Goal: Information Seeking & Learning: Learn about a topic

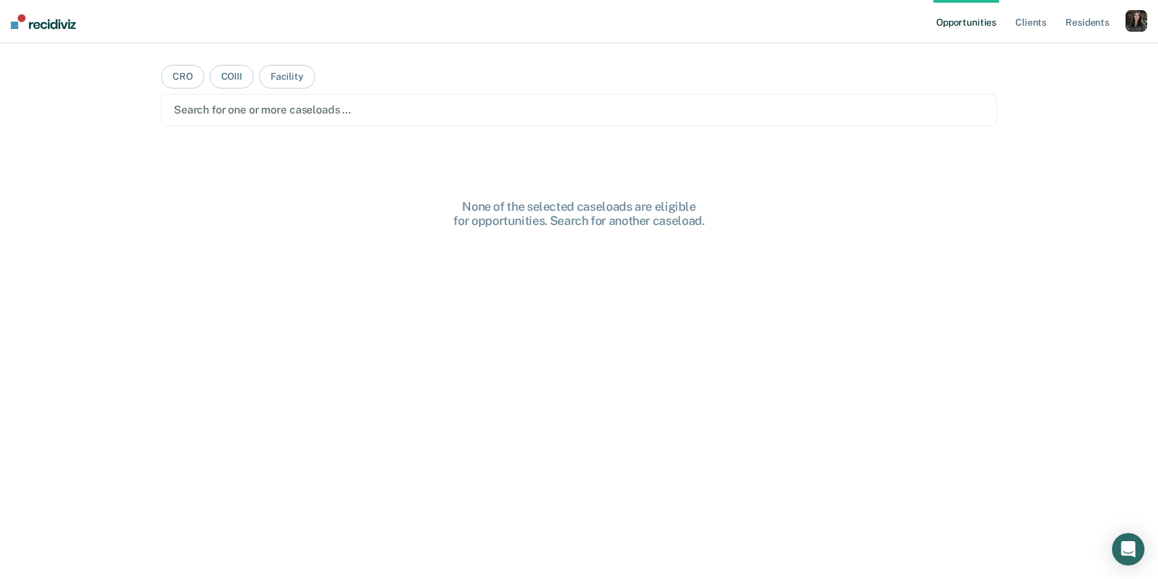
click at [1132, 22] on div "button" at bounding box center [1136, 21] width 22 height 22
click at [1037, 51] on link "Profile" at bounding box center [1081, 54] width 109 height 11
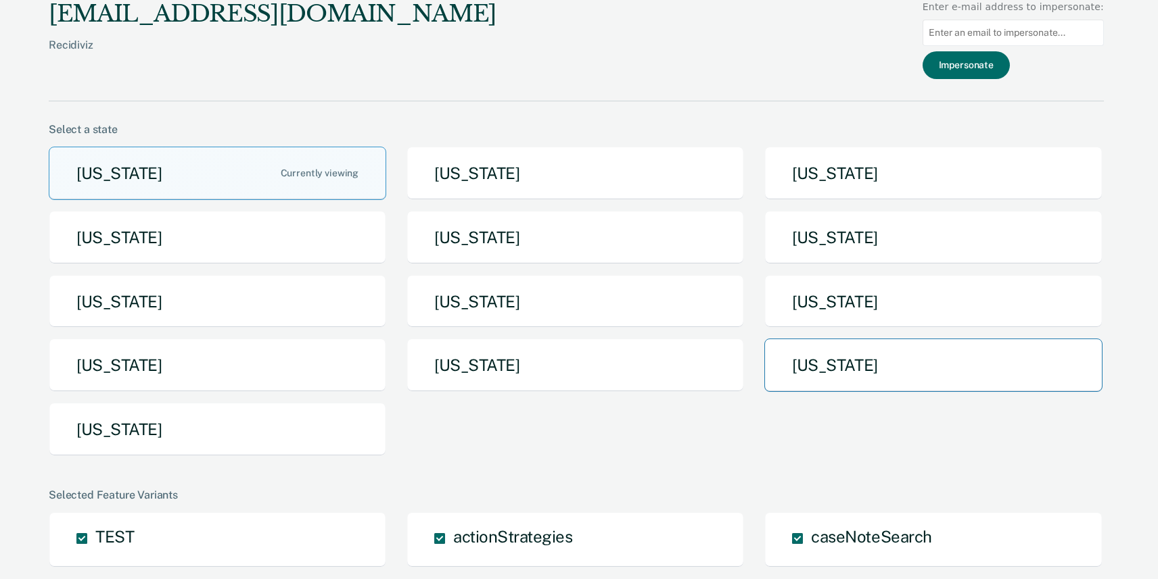
click at [888, 373] on button "Texas" at bounding box center [932, 365] width 337 height 53
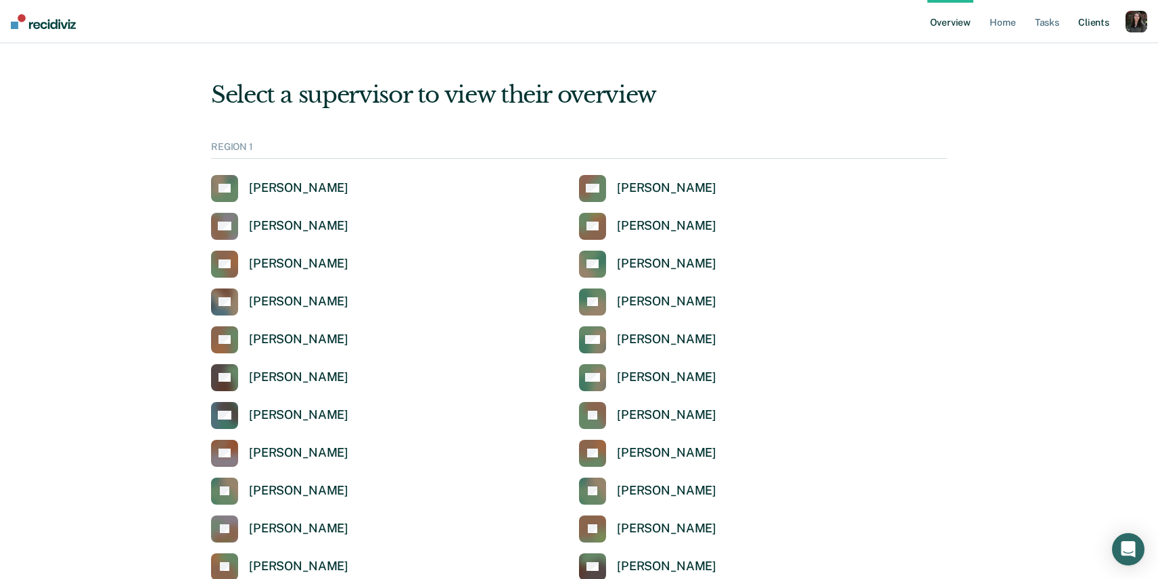
click at [1089, 19] on link "Client s" at bounding box center [1093, 21] width 37 height 43
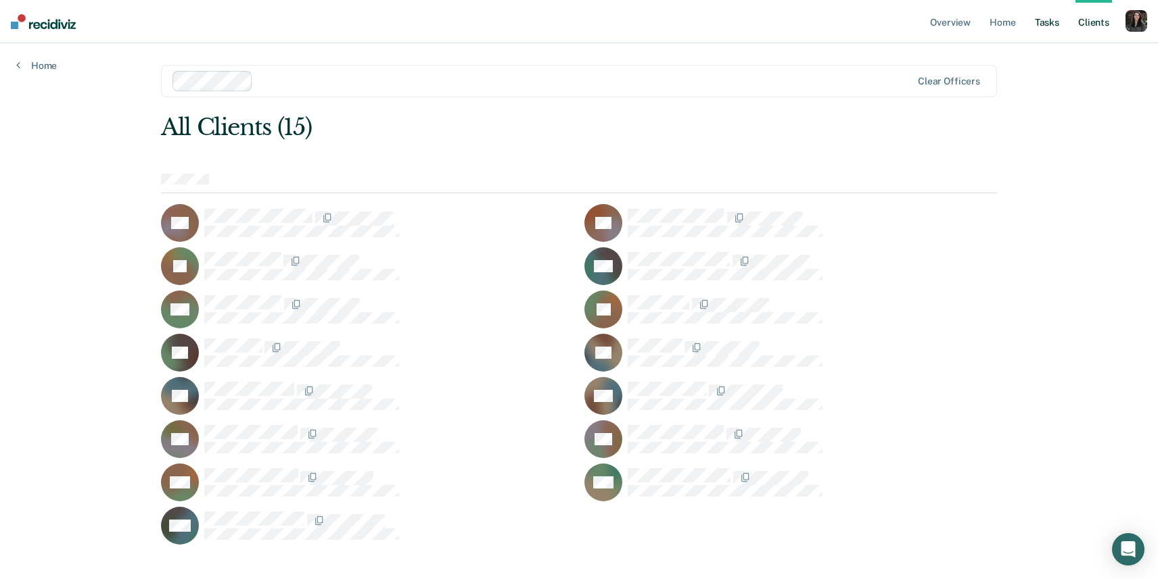
click at [1049, 25] on link "Tasks" at bounding box center [1047, 21] width 30 height 43
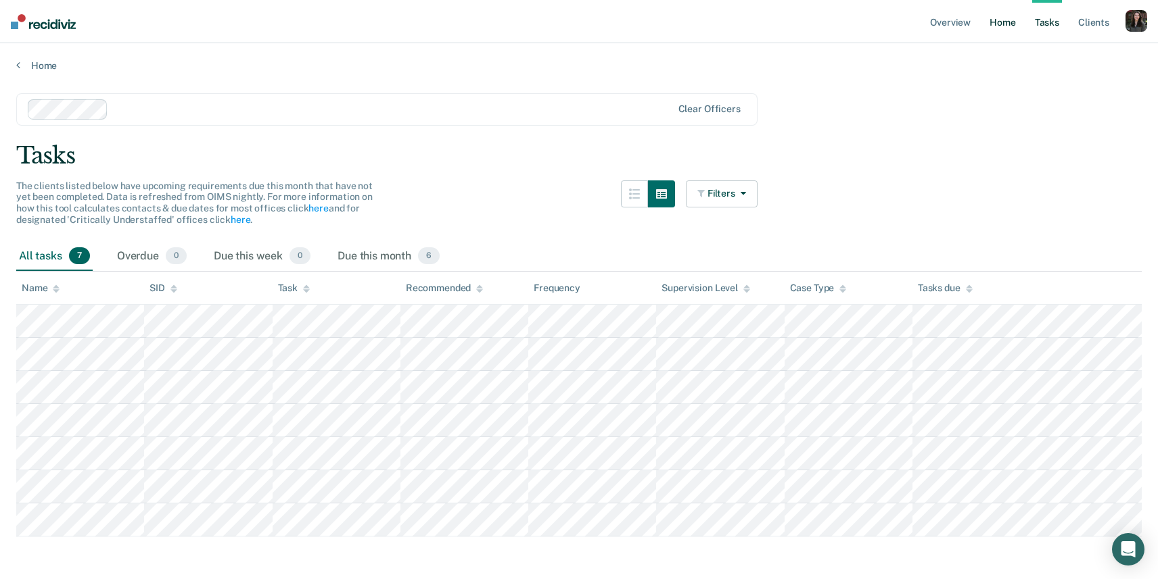
click at [996, 29] on link "Home" at bounding box center [1002, 21] width 31 height 43
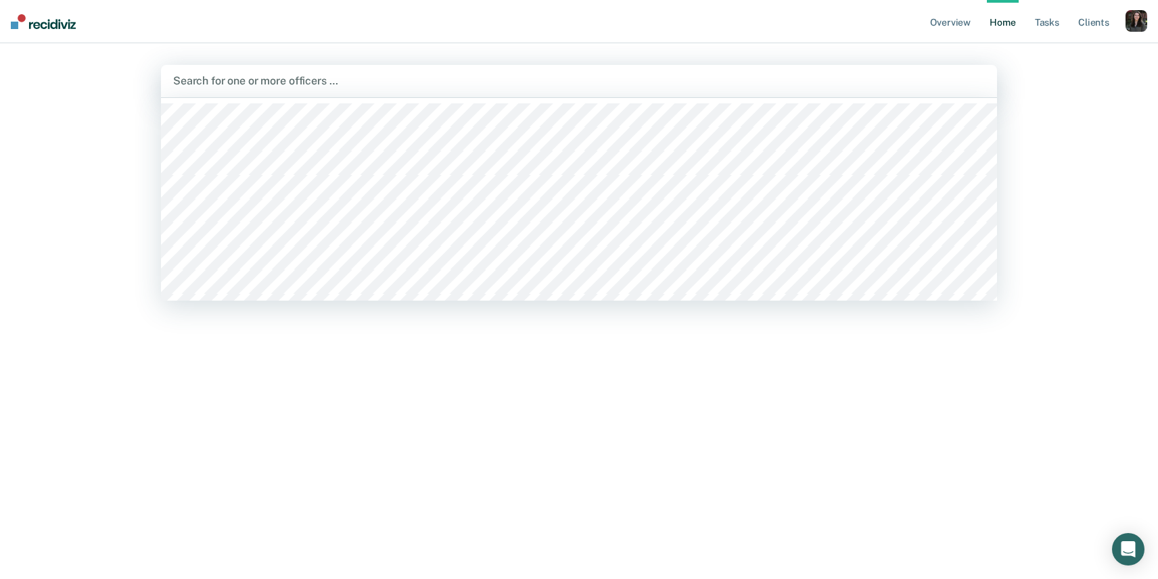
click at [255, 82] on div at bounding box center [578, 81] width 811 height 16
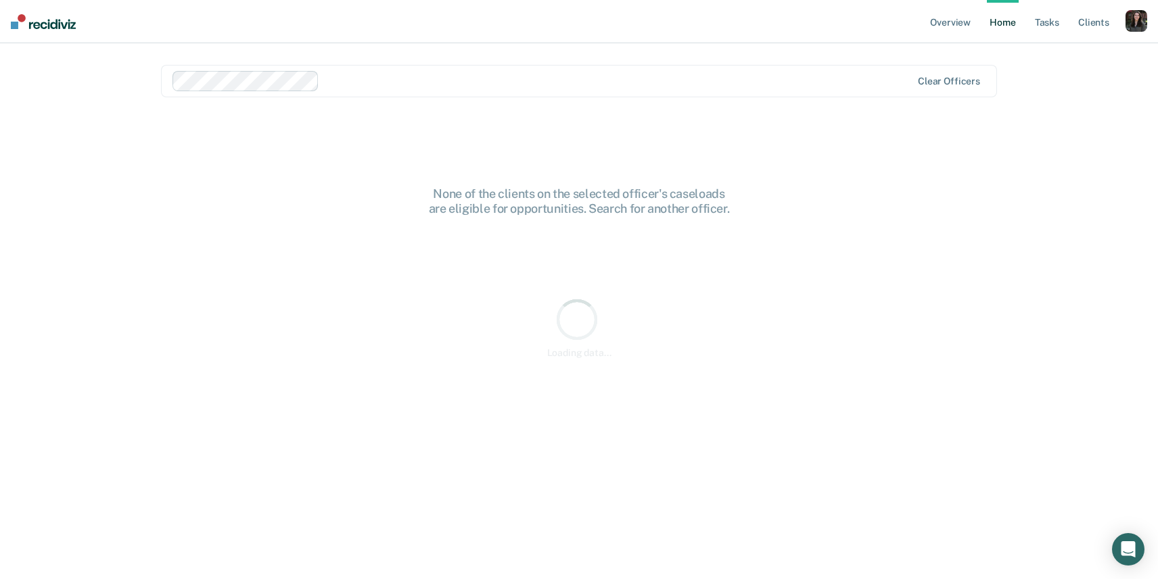
click at [352, 77] on div at bounding box center [618, 81] width 586 height 16
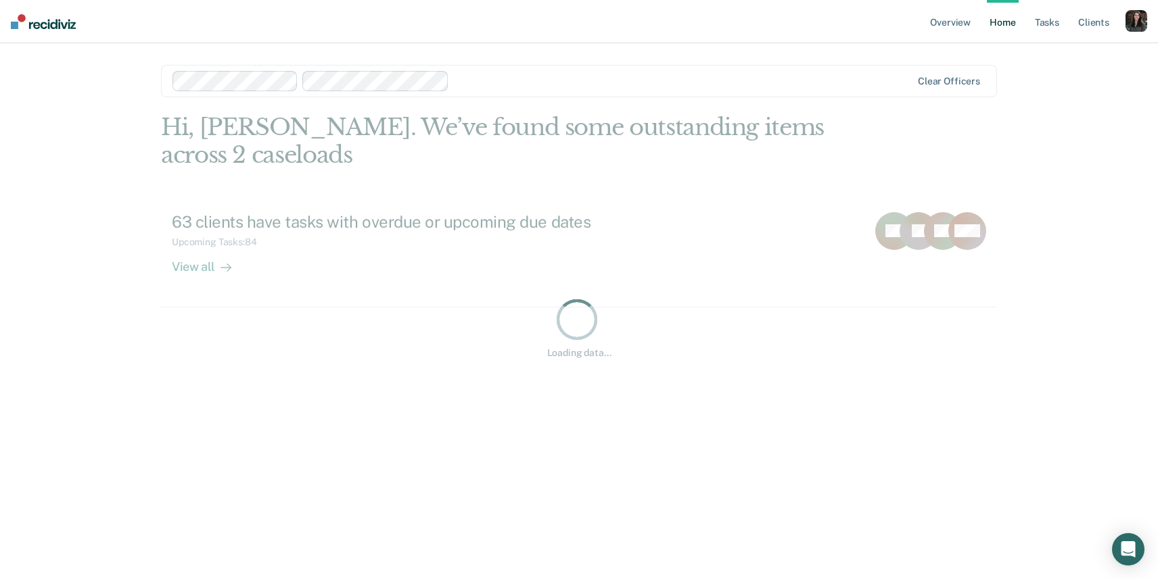
click at [511, 87] on div at bounding box center [682, 81] width 456 height 16
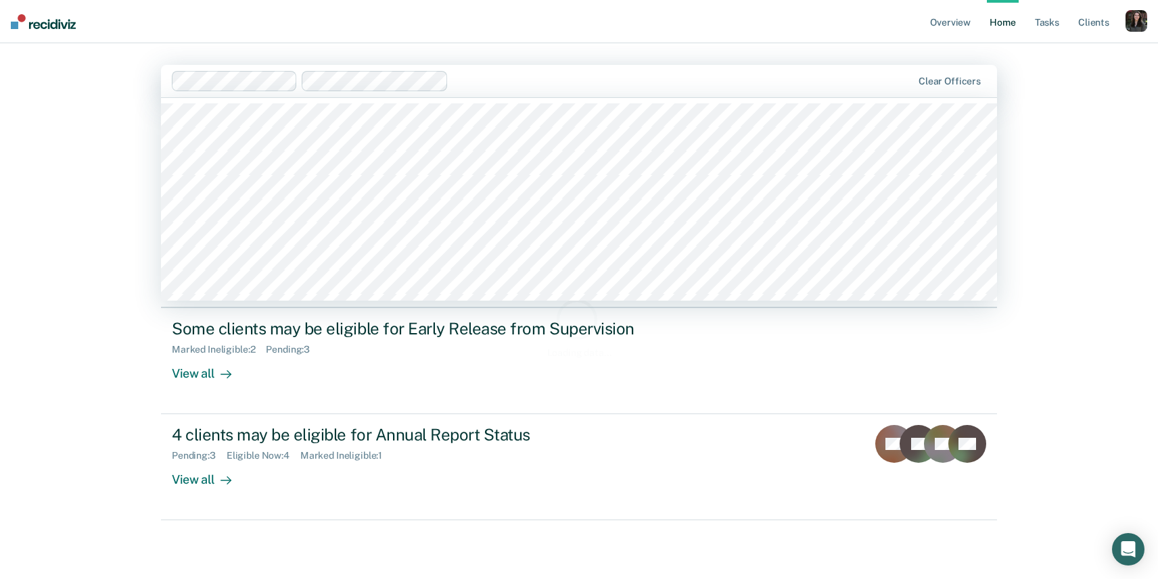
click at [89, 230] on div "Overview Home Tasks Client s Profile How it works Log Out option Vanessa Aceved…" at bounding box center [579, 289] width 1158 height 579
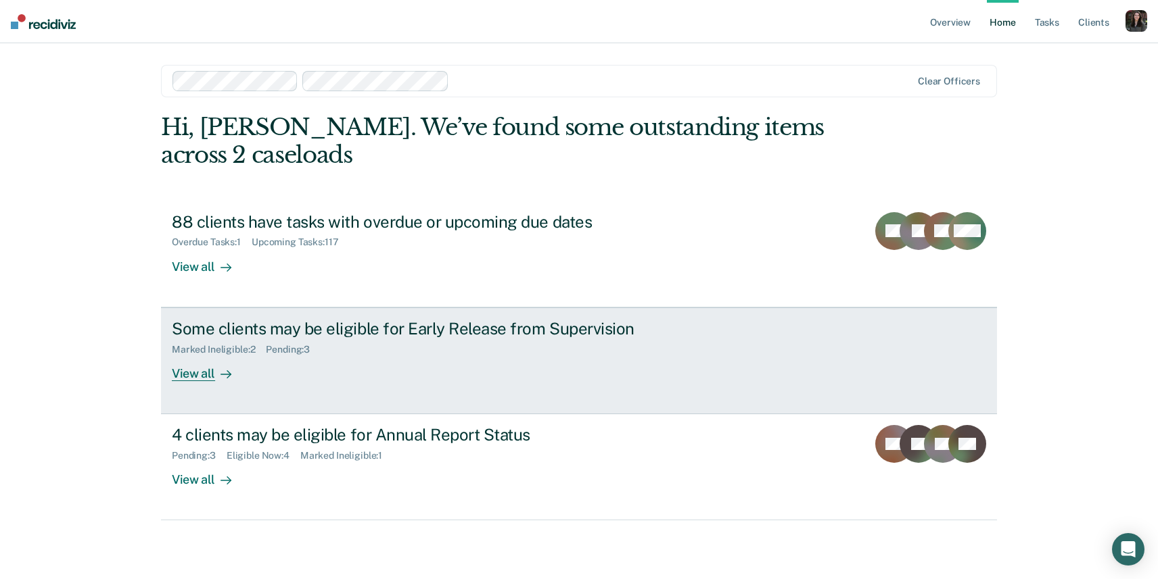
click at [200, 373] on div "View all" at bounding box center [210, 368] width 76 height 26
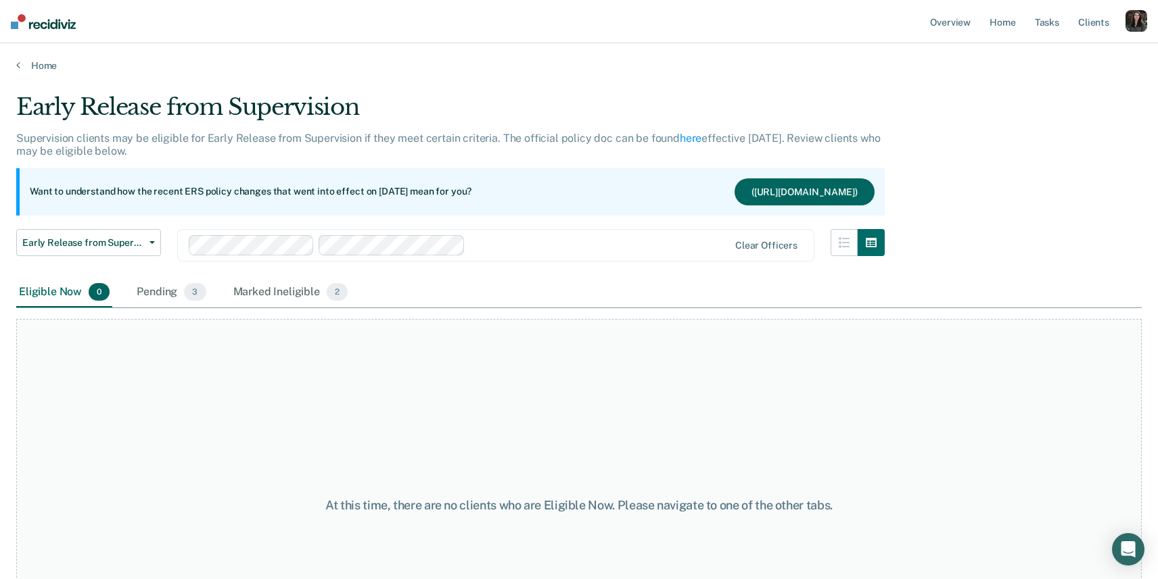
click at [734, 189] on button "(https://docs.google.com/document/d/15t2-0GNBEXzHFyaNjO-v7QcPNxoqVHLLfCd2VehcuI…" at bounding box center [804, 192] width 140 height 27
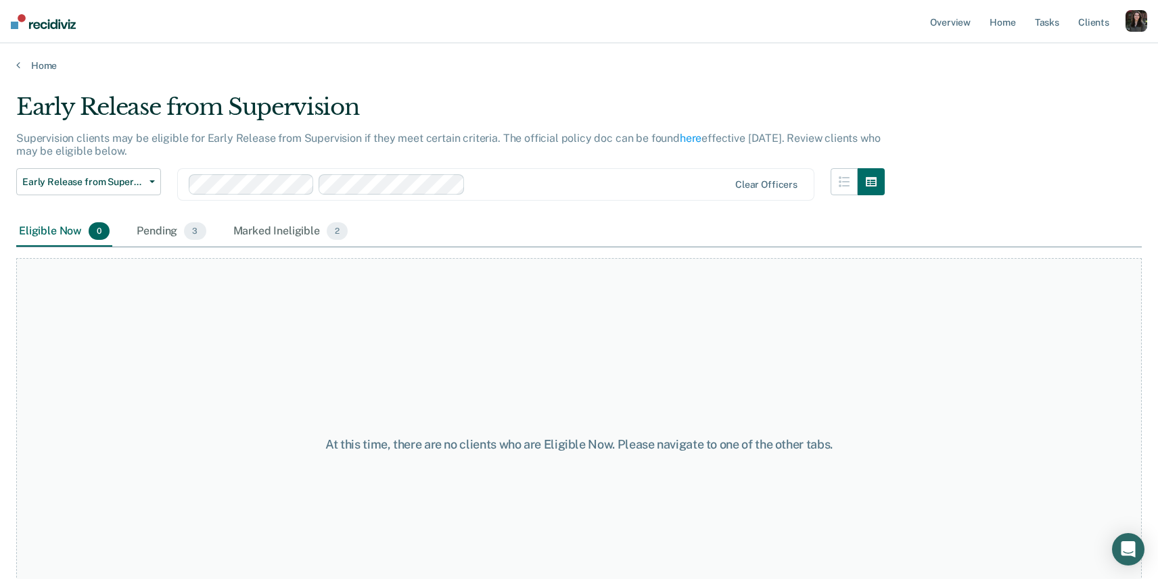
click at [1124, 28] on ul "Overview Home Tasks Client s" at bounding box center [1026, 21] width 198 height 43
click at [1137, 30] on div "button" at bounding box center [1136, 21] width 22 height 22
click at [706, 43] on div "Home" at bounding box center [579, 57] width 1158 height 28
click at [36, 60] on link "Home" at bounding box center [578, 66] width 1125 height 12
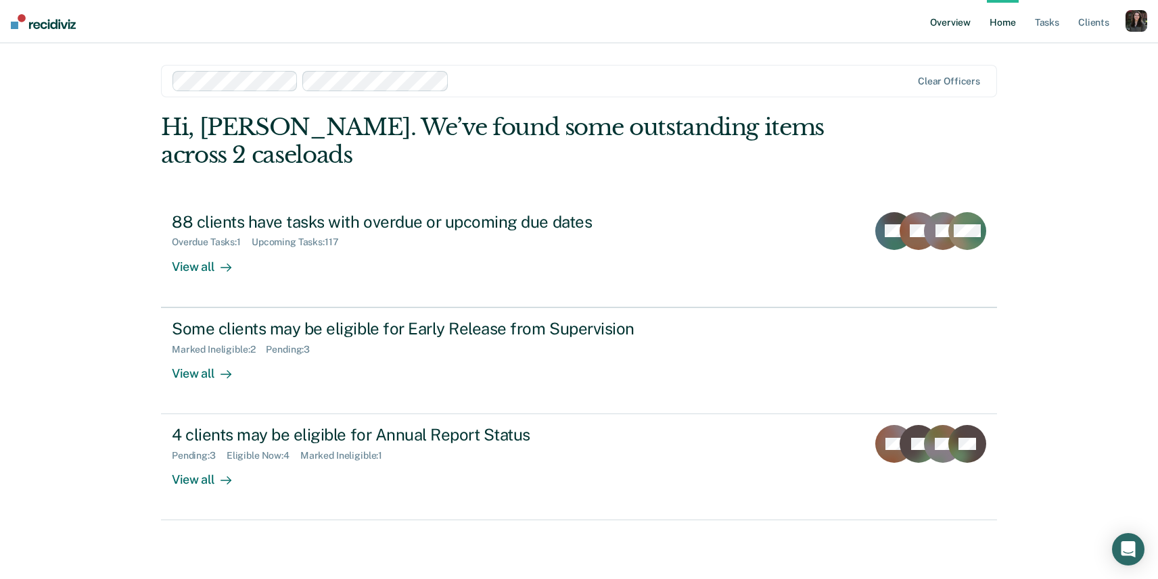
click at [954, 29] on link "Overview" at bounding box center [950, 21] width 46 height 43
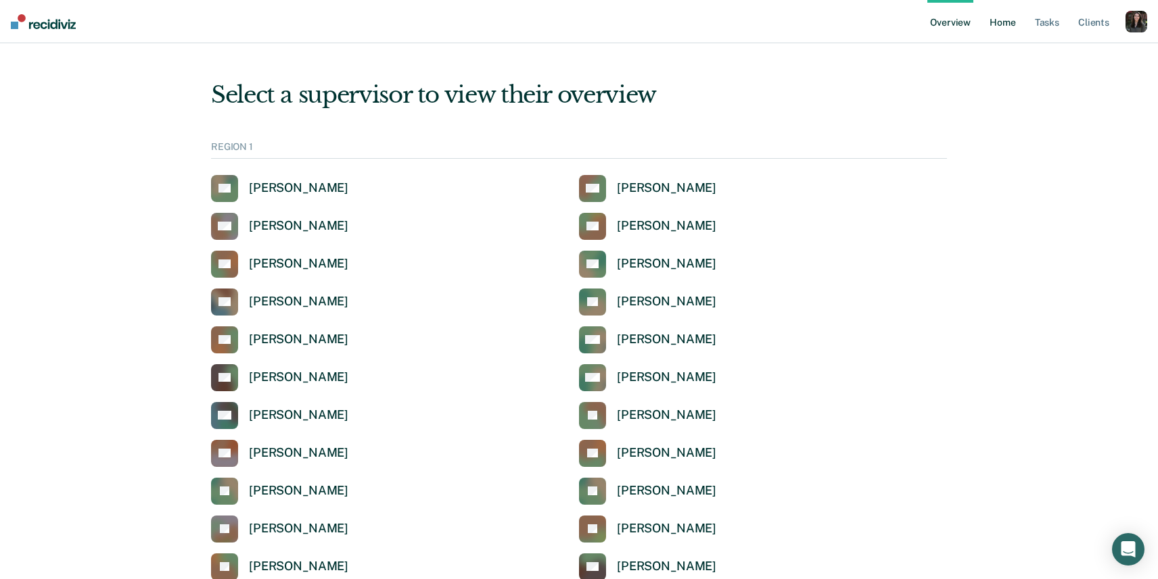
click at [1005, 26] on link "Home" at bounding box center [1002, 21] width 31 height 43
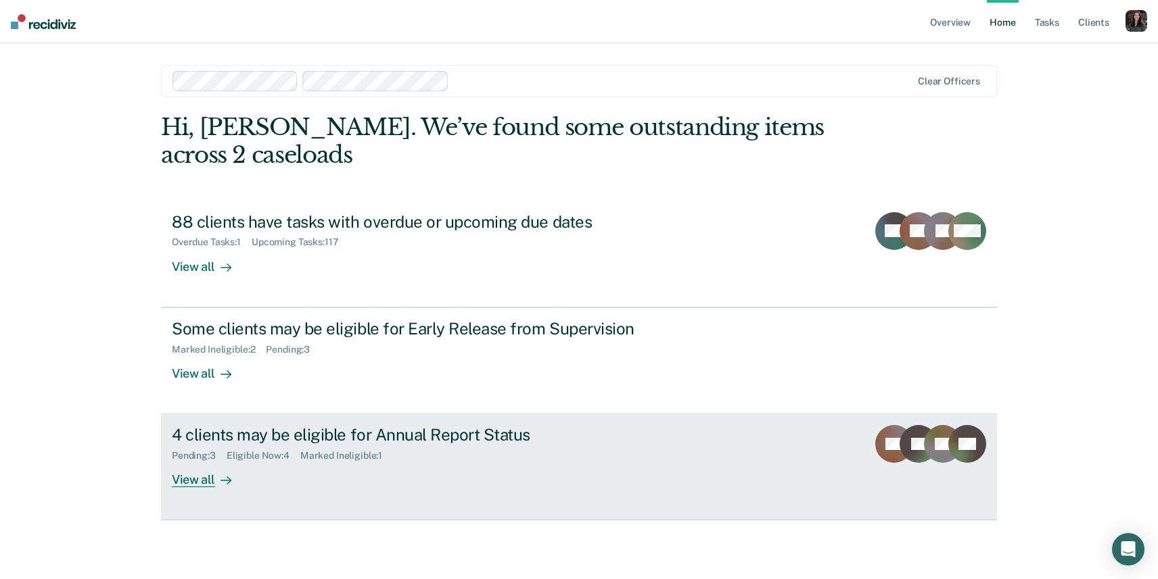
click at [452, 426] on div "4 clients may be eligible for Annual Report Status" at bounding box center [409, 435] width 475 height 20
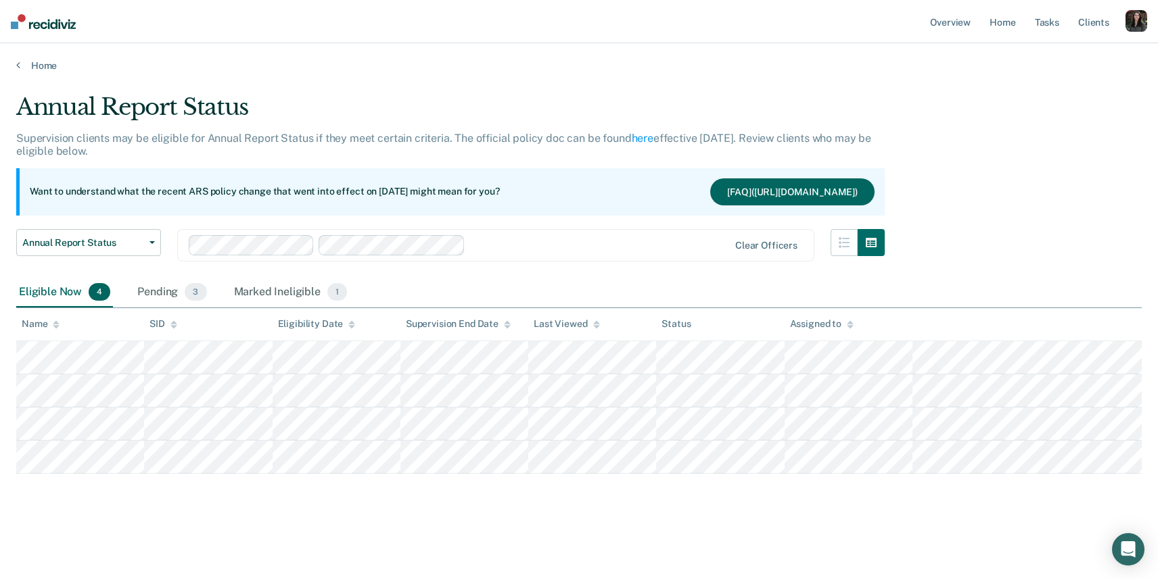
drag, startPoint x: 423, startPoint y: 194, endPoint x: 308, endPoint y: 199, distance: 115.1
click at [308, 199] on div "Want to understand what the recent ARS policy change that went into effect on J…" at bounding box center [450, 191] width 868 height 47
drag, startPoint x: 356, startPoint y: 194, endPoint x: 796, endPoint y: 196, distance: 440.2
click at [796, 196] on button "[FAQ](https://docs.google.com/document/d/15t2-0GNBEXzHFyaNjO-v7QcPNxoqVHLLfCd2V…" at bounding box center [792, 192] width 164 height 27
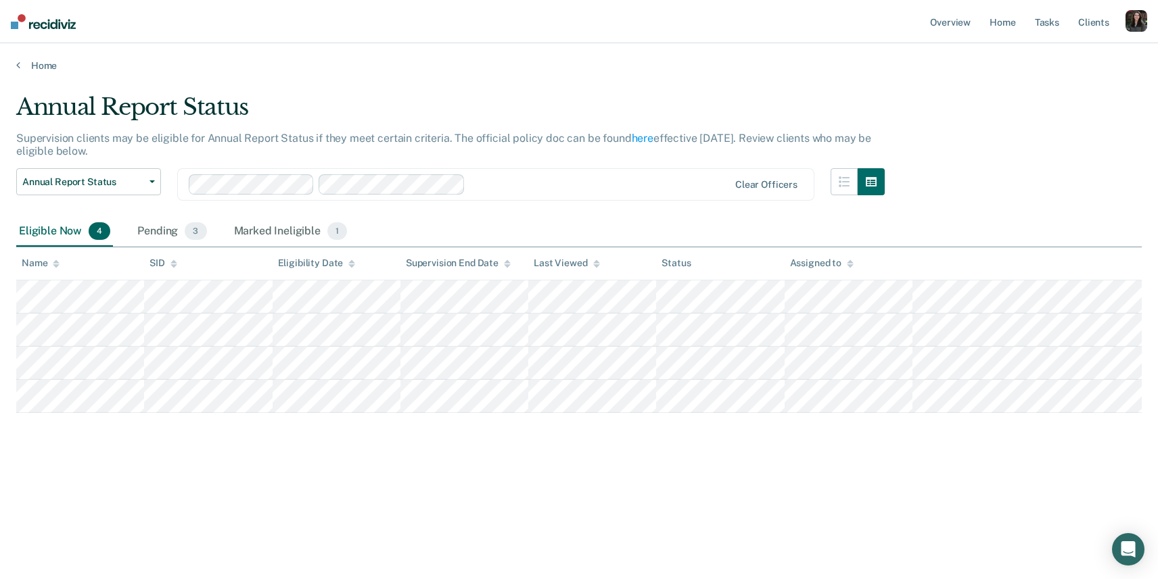
click at [1135, 38] on div "Overview Home Tasks Client s Profile How it works Log Out" at bounding box center [1037, 21] width 220 height 43
click at [1133, 26] on div "button" at bounding box center [1136, 21] width 22 height 22
click at [1049, 91] on link "Log Out" at bounding box center [1081, 88] width 109 height 11
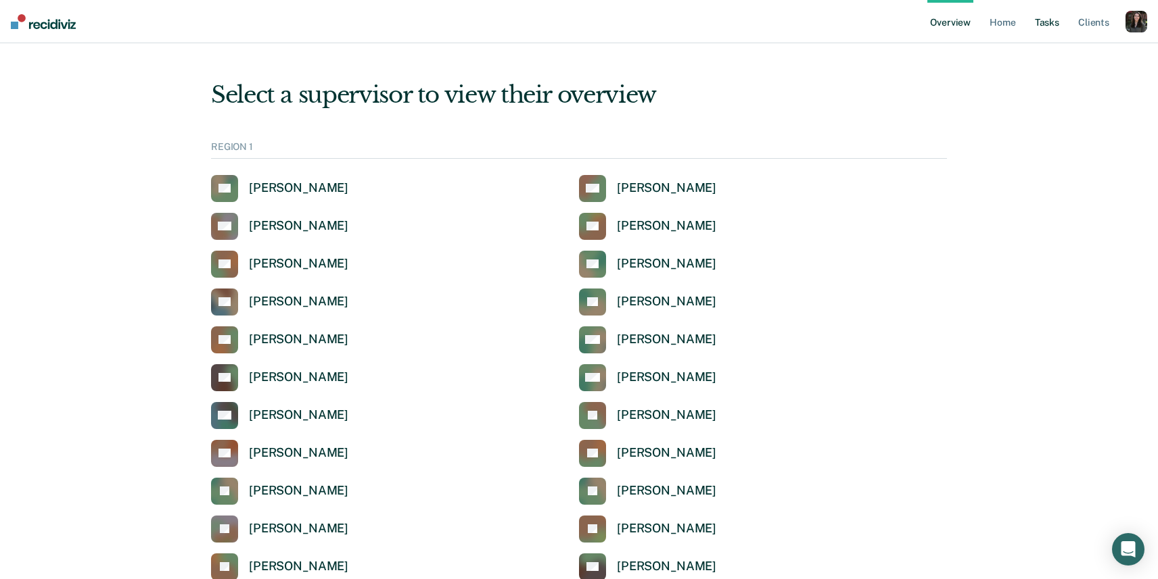
click at [1051, 32] on link "Tasks" at bounding box center [1047, 21] width 30 height 43
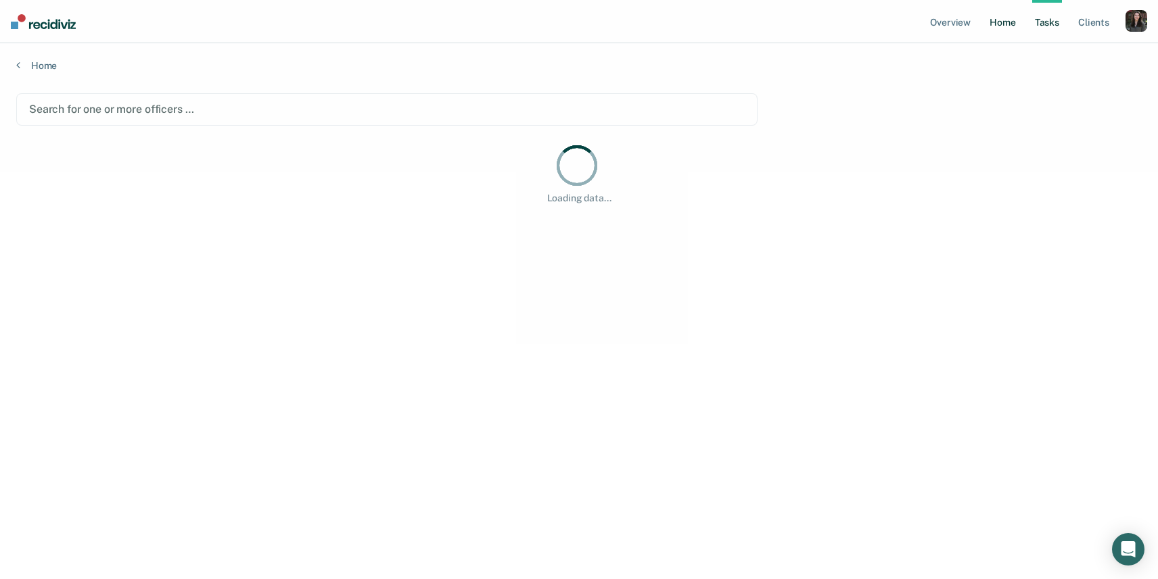
click at [999, 24] on link "Home" at bounding box center [1002, 21] width 31 height 43
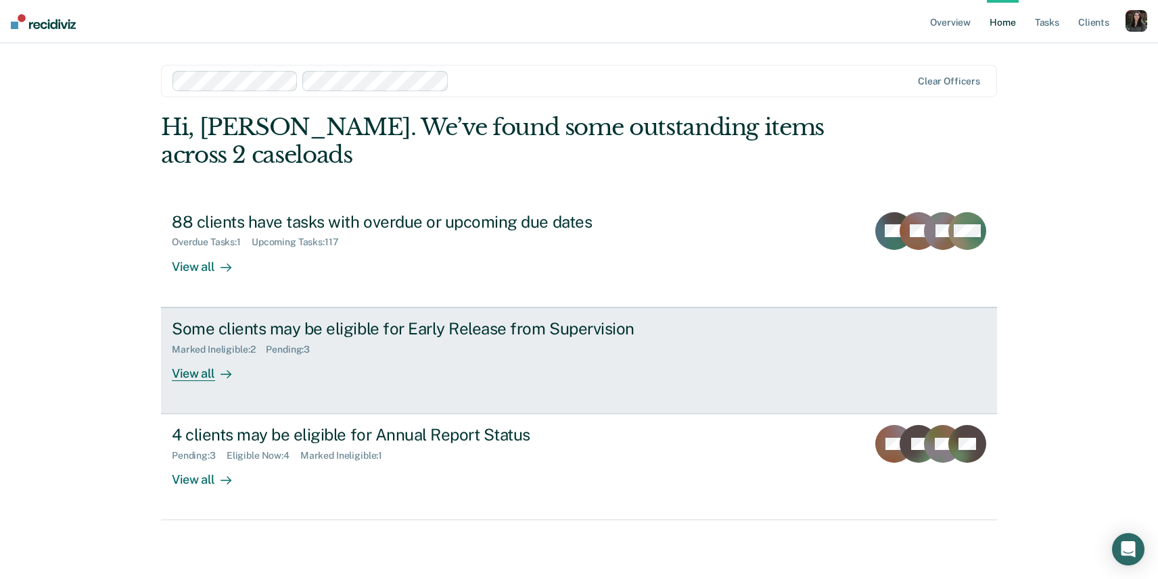
click at [525, 331] on div "Some clients may be eligible for Early Release from Supervision" at bounding box center [409, 329] width 475 height 20
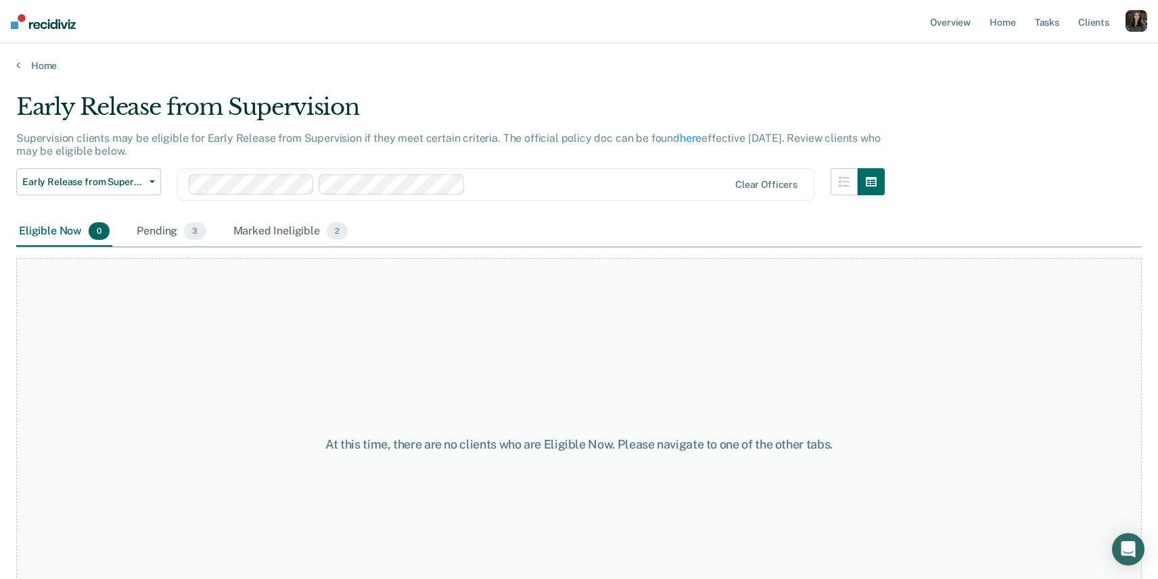
click at [383, 157] on div "Supervision clients may be eligible for Early Release from Supervision if they …" at bounding box center [450, 150] width 868 height 37
